Goal: Contribute content

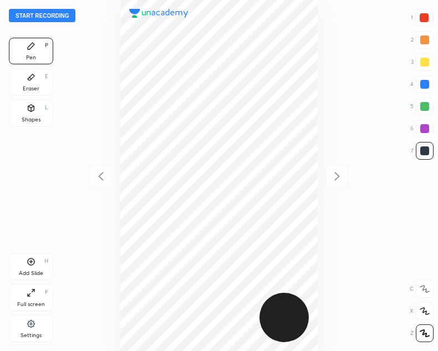
scroll to position [351, 260]
click at [42, 17] on button "Start recording" at bounding box center [42, 15] width 66 height 13
click at [30, 15] on button "End recording" at bounding box center [39, 15] width 61 height 13
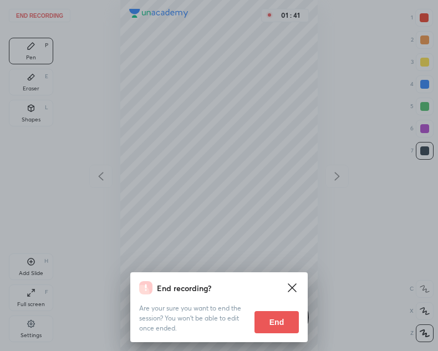
click at [276, 324] on button "End" at bounding box center [276, 322] width 44 height 22
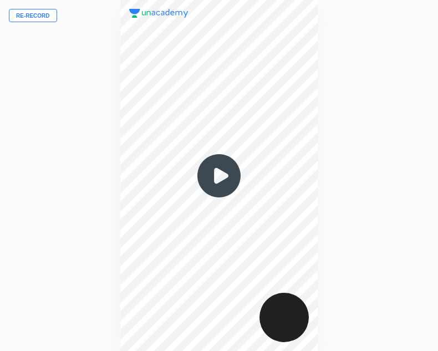
click at [27, 12] on button "Re-record" at bounding box center [33, 15] width 48 height 13
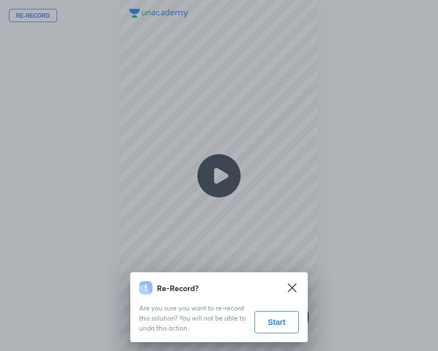
click at [289, 317] on button "Start" at bounding box center [276, 322] width 44 height 22
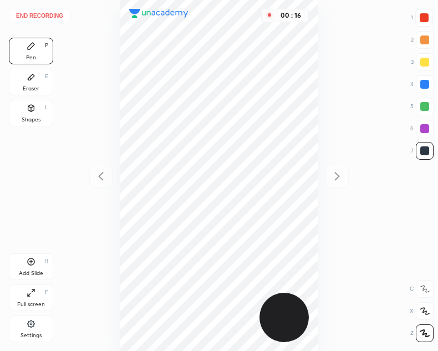
click at [346, 84] on div "00 : 16" at bounding box center [219, 175] width 260 height 351
click at [42, 13] on button "End recording" at bounding box center [39, 15] width 61 height 13
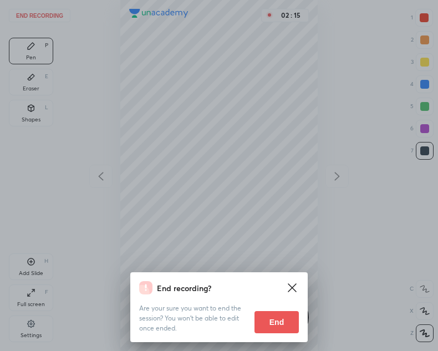
click at [276, 321] on button "End" at bounding box center [276, 322] width 44 height 22
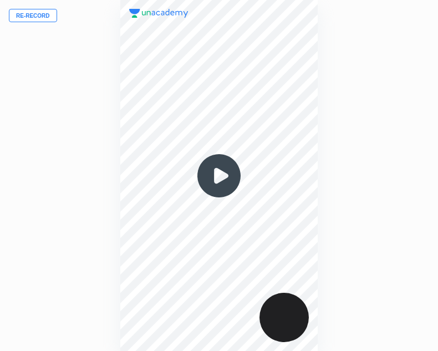
click at [219, 168] on img at bounding box center [218, 175] width 53 height 53
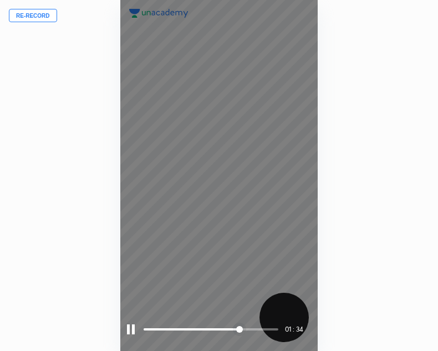
click at [127, 325] on div at bounding box center [131, 329] width 8 height 10
